Goal: Check status

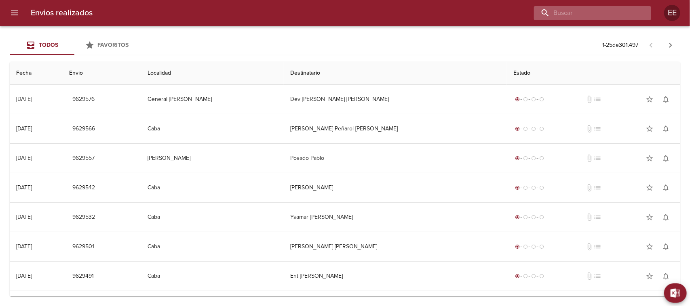
drag, startPoint x: 593, startPoint y: 15, endPoint x: 587, endPoint y: 17, distance: 6.2
click at [589, 15] on input "buscar" at bounding box center [585, 13] width 103 height 14
paste input "9606844"
type input "9606844"
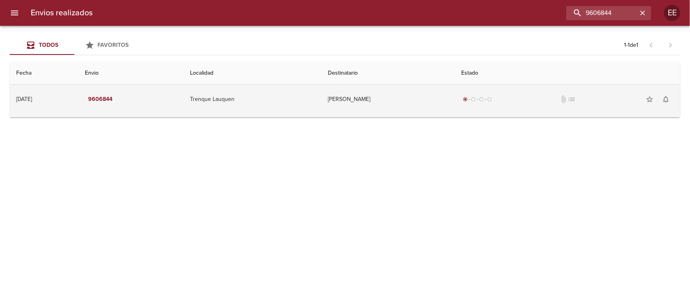
click at [313, 96] on td "Trenque Lauquen" at bounding box center [253, 99] width 138 height 29
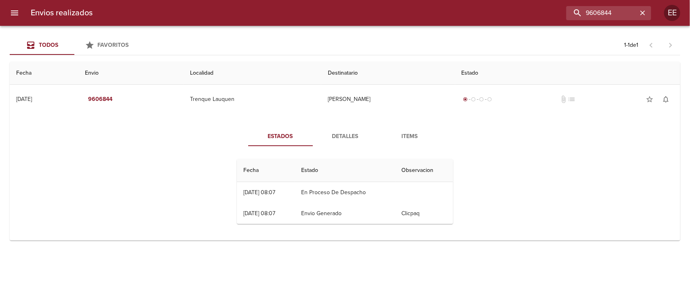
click at [344, 132] on span "Detalles" at bounding box center [345, 137] width 55 height 10
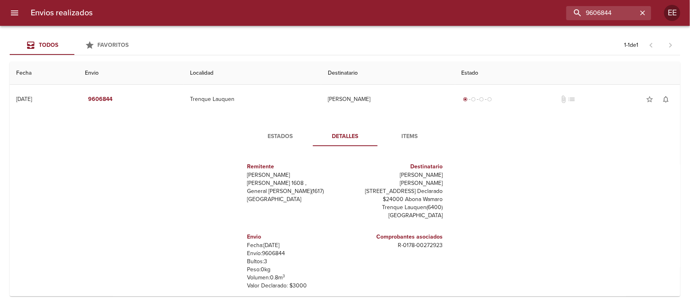
click at [403, 130] on button "Items" at bounding box center [410, 136] width 65 height 19
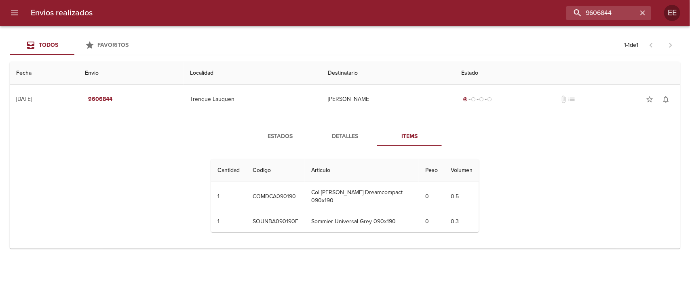
click at [283, 137] on span "Estados" at bounding box center [280, 137] width 55 height 10
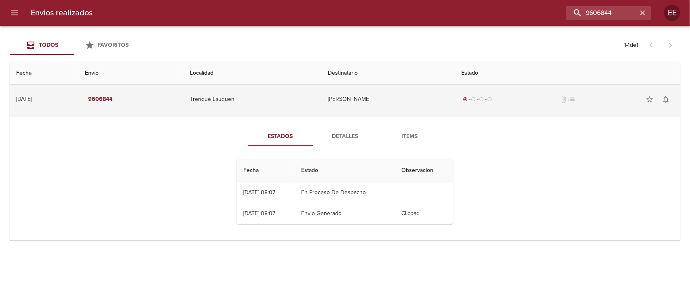
click at [304, 106] on td "Trenque Lauquen" at bounding box center [253, 99] width 138 height 29
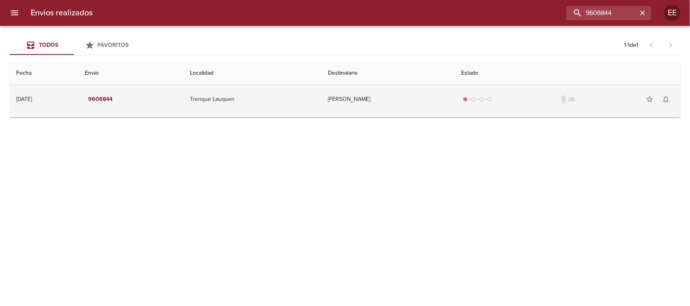
click at [305, 107] on td "Trenque Lauquen" at bounding box center [253, 99] width 138 height 29
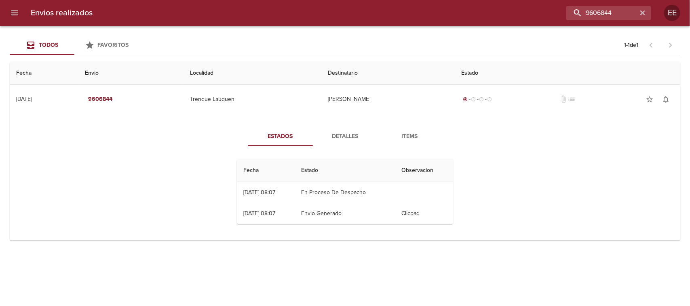
click at [12, 136] on td "Estados Detalles Items Fecha Estado Observacion 23/09 [DATE] 08:07 En Proceso D…" at bounding box center [345, 179] width 671 height 124
click at [346, 134] on span "Detalles" at bounding box center [345, 137] width 55 height 10
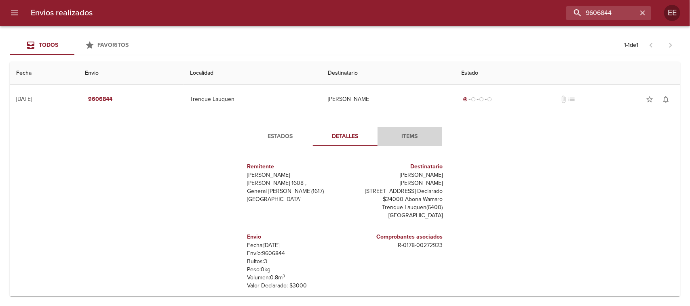
click at [395, 133] on span "Items" at bounding box center [409, 137] width 55 height 10
